Goal: Task Accomplishment & Management: Complete application form

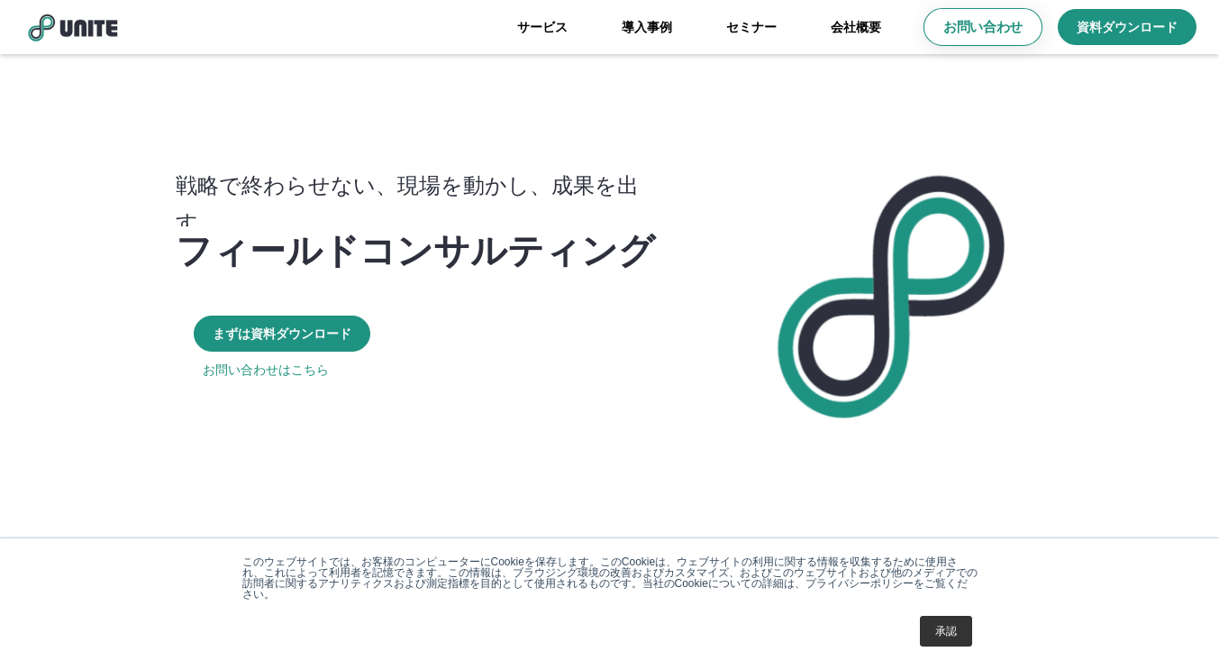
click at [1017, 34] on p "お問い合わせ" at bounding box center [983, 27] width 79 height 19
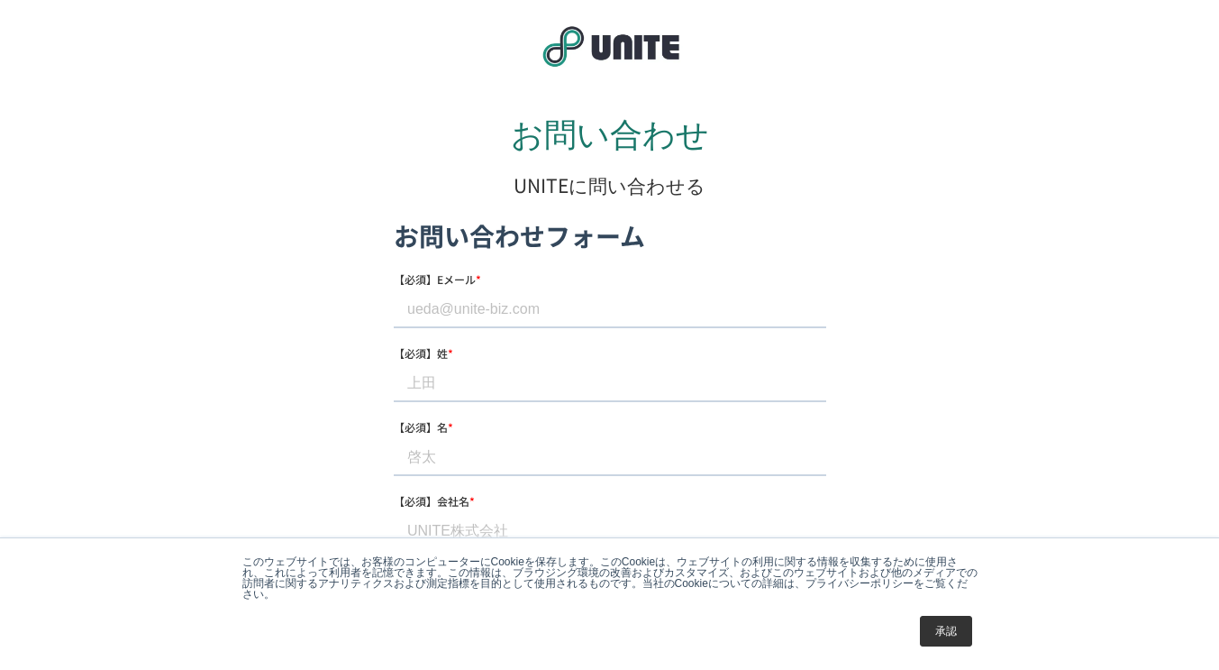
click at [508, 389] on input "【必須】姓 *" at bounding box center [609, 383] width 433 height 36
paste input "[PERSON_NAME]"
click at [461, 384] on input "[PERSON_NAME]" at bounding box center [609, 383] width 433 height 36
type input "[PERSON_NAME]"
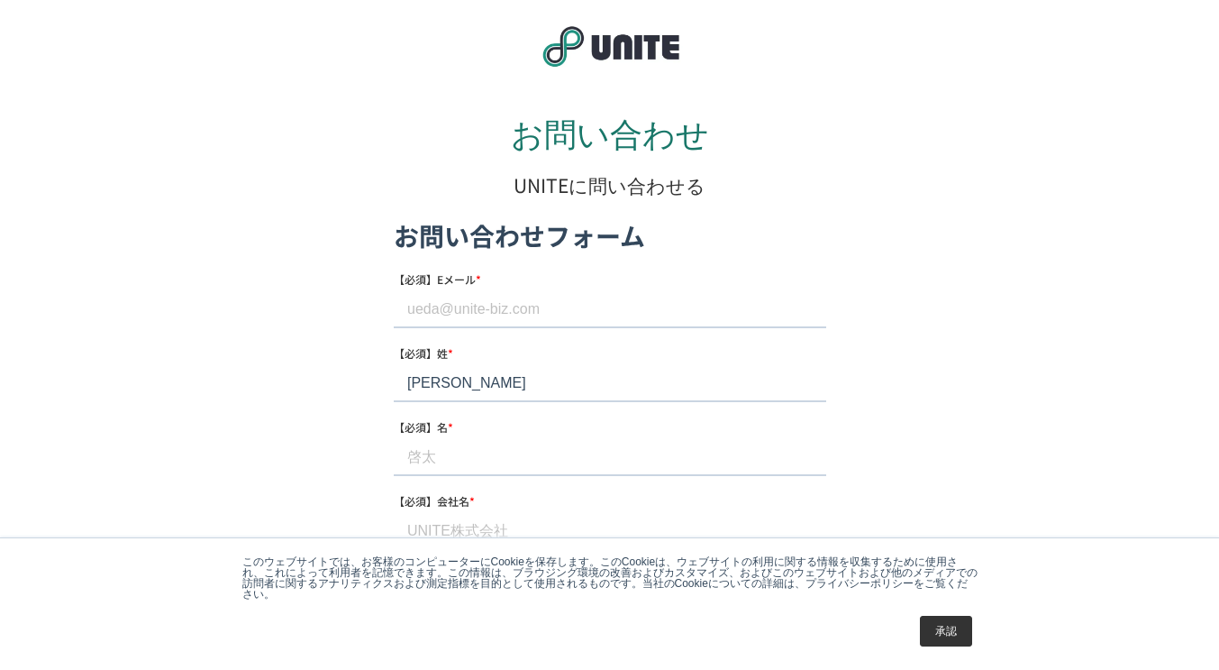
click at [440, 448] on input "【必須】名 *" at bounding box center [609, 457] width 433 height 36
paste input "[PERSON_NAME]"
type input "[PERSON_NAME]"
drag, startPoint x: 483, startPoint y: 268, endPoint x: 479, endPoint y: 279, distance: 12.3
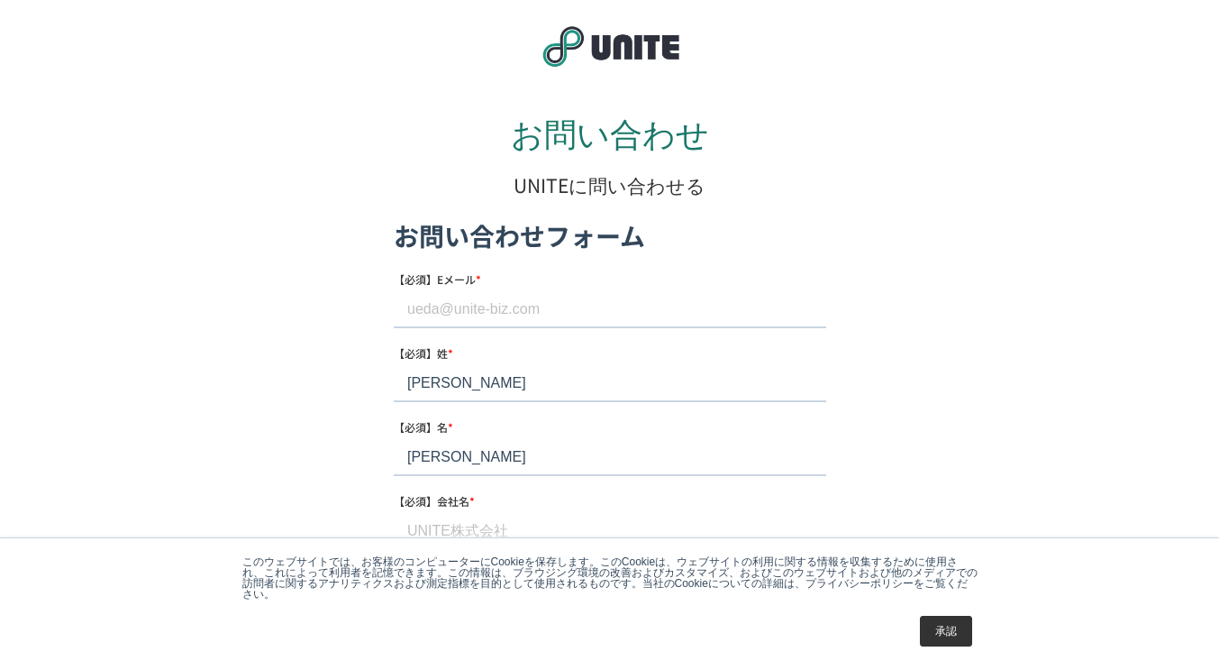
drag, startPoint x: 454, startPoint y: 307, endPoint x: 443, endPoint y: 309, distance: 11.9
click at [454, 307] on input "【必須】Eメール *" at bounding box center [609, 309] width 433 height 36
paste input "[EMAIL_ADDRESS][DOMAIN_NAME]"
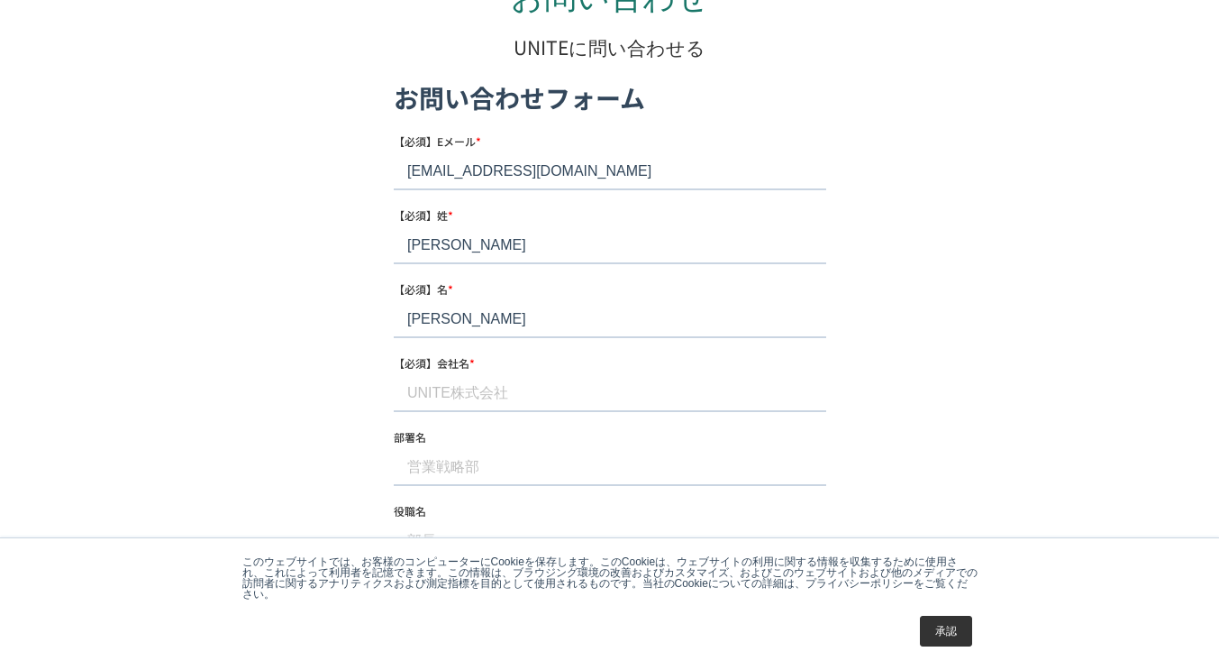
scroll to position [270, 0]
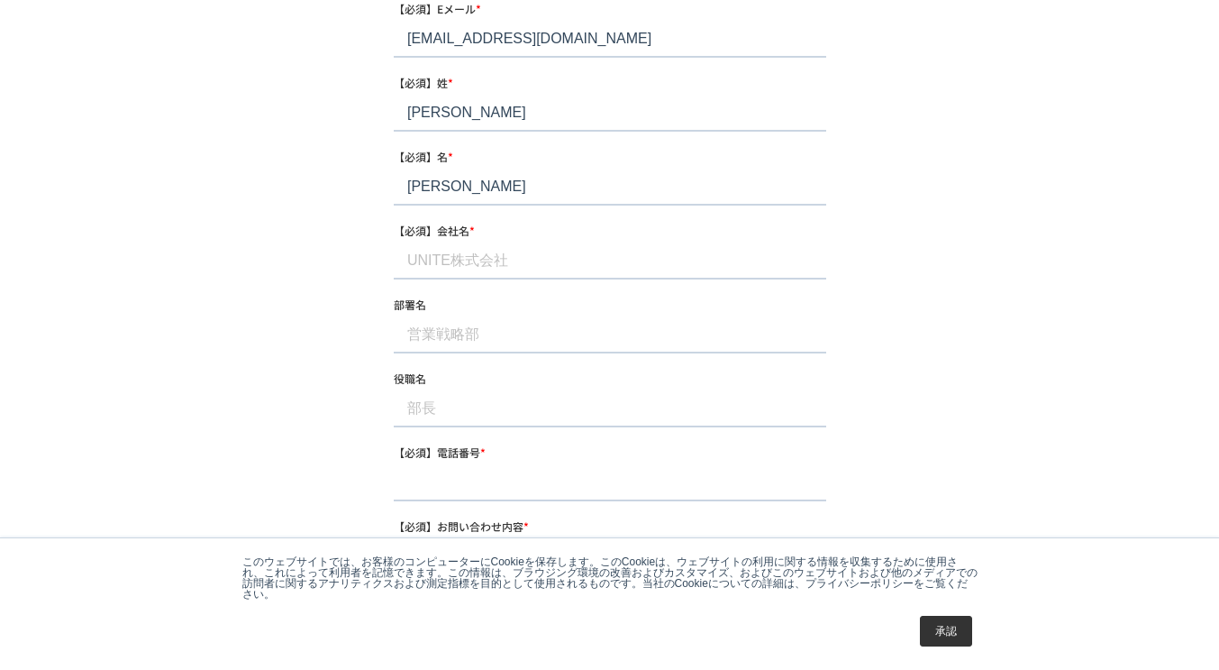
type input "[EMAIL_ADDRESS][DOMAIN_NAME]"
click at [448, 262] on input "【必須】会社名 *" at bounding box center [609, 261] width 433 height 36
paste input "ポップコーン株式会社"
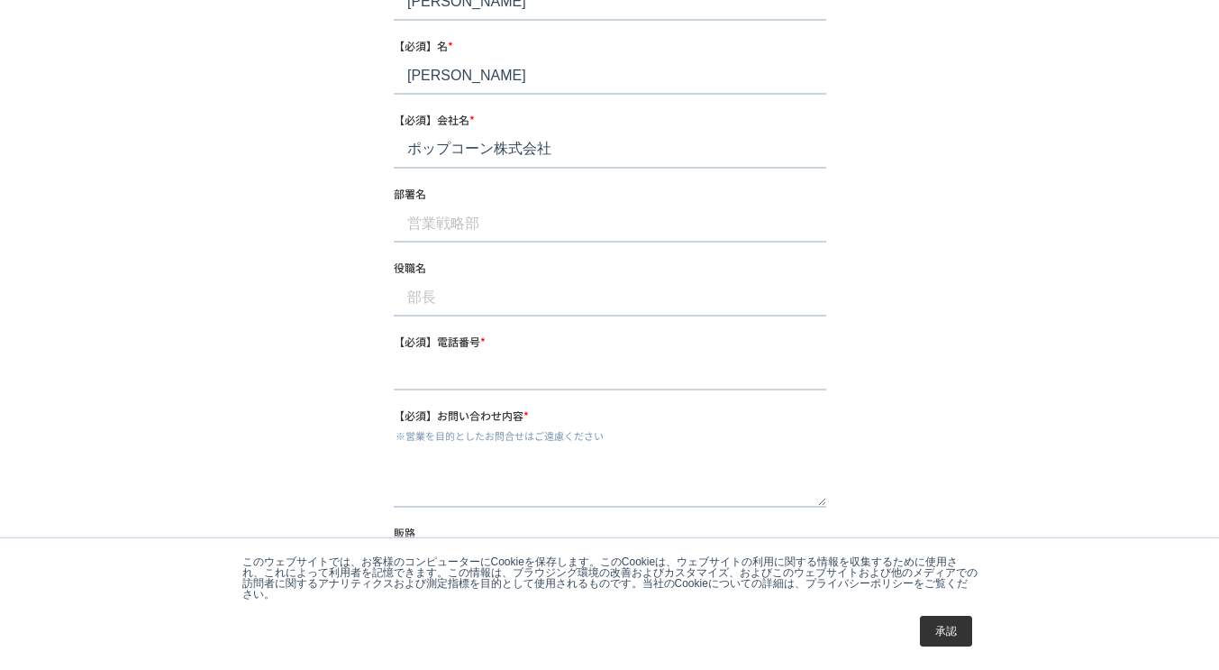
scroll to position [451, 0]
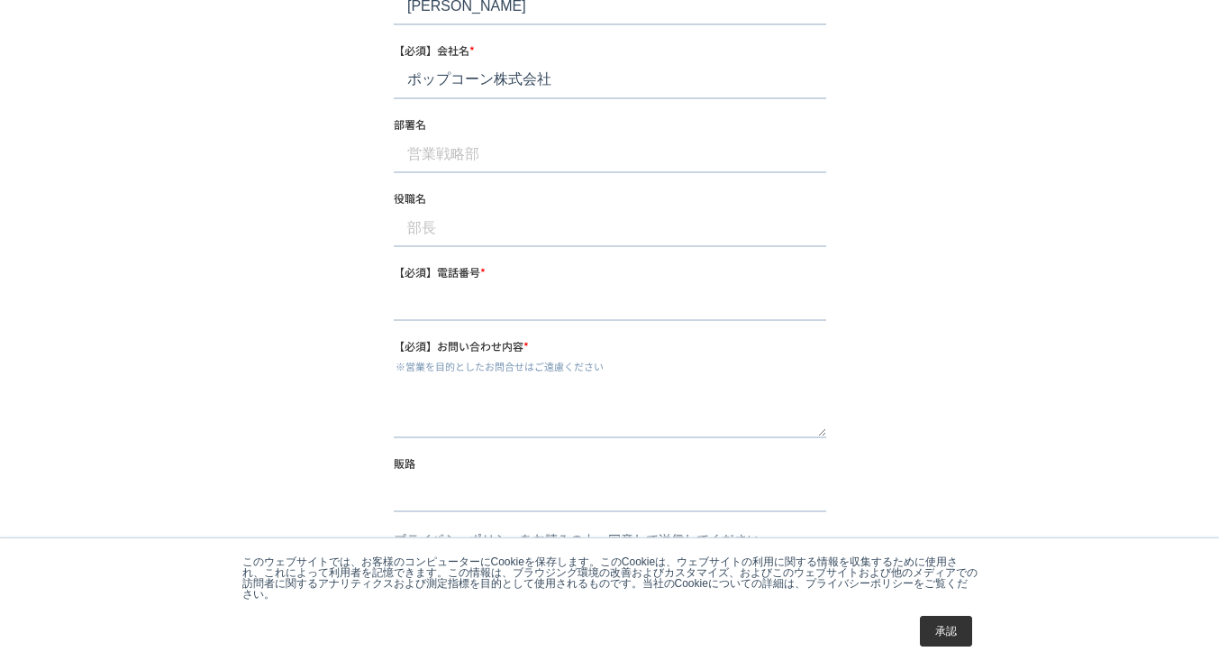
type input "ポップコーン株式会社"
click at [485, 308] on input "【必須】電話番号 *" at bounding box center [609, 303] width 433 height 36
paste input "[PHONE_NUMBER]"
type input "[PHONE_NUMBER]"
click at [462, 370] on legend "※営業を目的としたお問合せはご遠慮ください" at bounding box center [609, 366] width 433 height 14
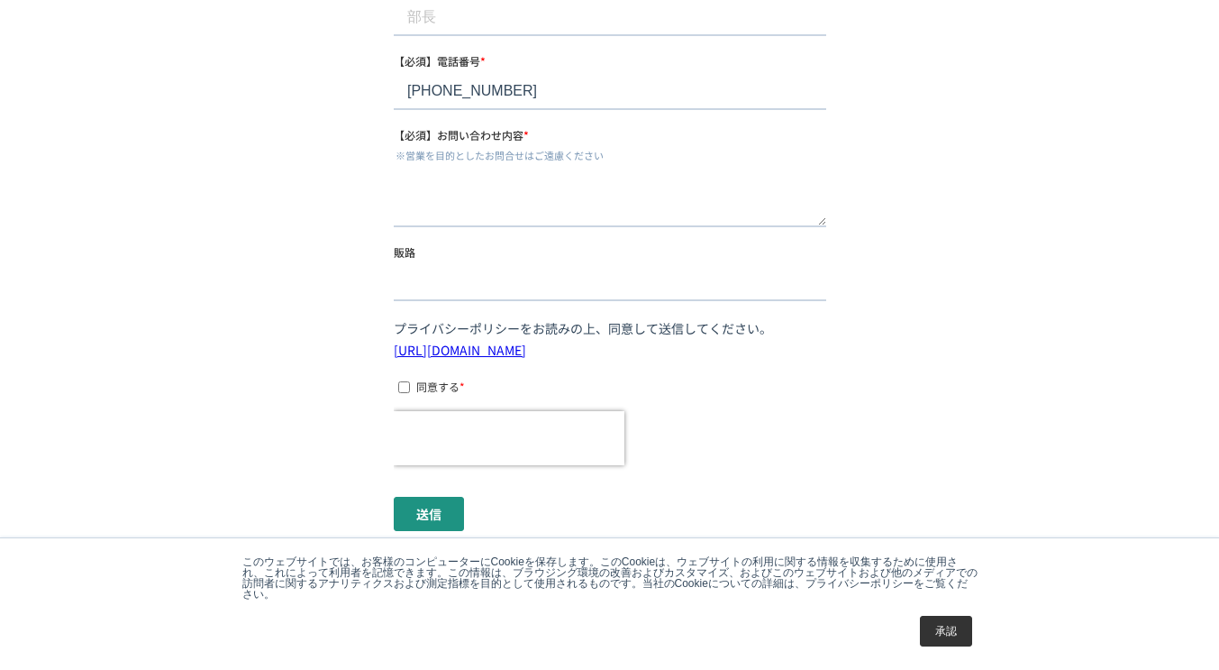
scroll to position [721, 0]
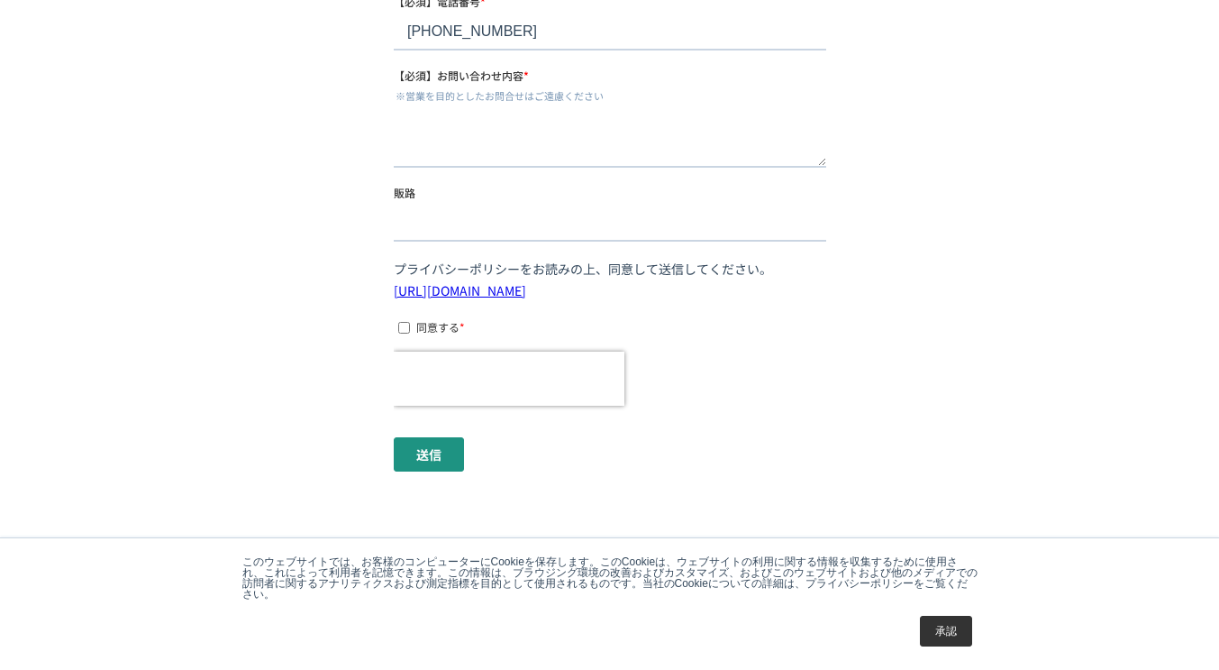
click at [414, 96] on legend "※営業を目的としたお問合せはご遠慮ください" at bounding box center [609, 95] width 433 height 14
drag, startPoint x: 406, startPoint y: 98, endPoint x: 641, endPoint y: 92, distance: 235.3
click at [641, 92] on legend "※営業を目的としたお問合せはご遠慮ください" at bounding box center [609, 95] width 433 height 14
copy legend "営業を目的としたお問合せはご遠慮ください"
